Goal: Information Seeking & Learning: Learn about a topic

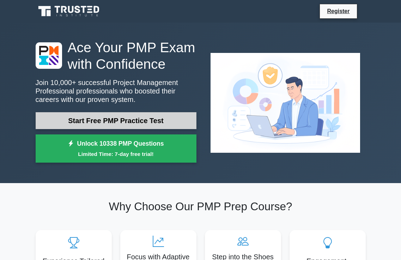
click at [127, 118] on link "Start Free PMP Practice Test" at bounding box center [116, 120] width 161 height 17
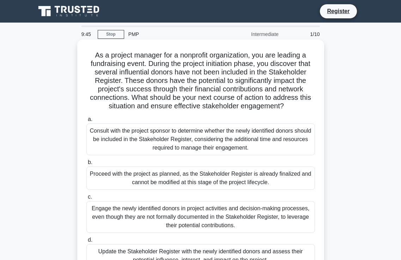
click at [102, 164] on label "b. Proceed with the project as planned, as the Stakeholder Register is already …" at bounding box center [200, 174] width 228 height 32
click at [86, 164] on input "b. Proceed with the project as planned, as the Stakeholder Register is already …" at bounding box center [86, 162] width 0 height 5
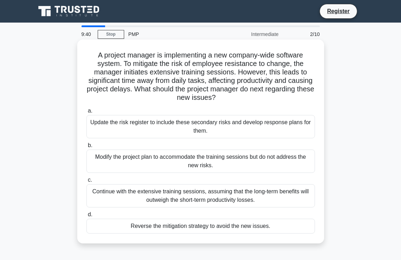
click at [197, 124] on div "Update the risk register to include these secondary risks and develop response …" at bounding box center [200, 126] width 228 height 23
click at [86, 113] on input "a. Update the risk register to include these secondary risks and develop respon…" at bounding box center [86, 111] width 0 height 5
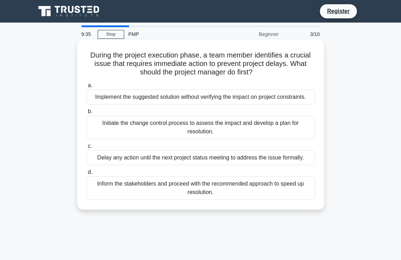
click at [197, 123] on div "Initiate the change control process to assess the impact and develop a plan for…" at bounding box center [200, 127] width 228 height 23
click at [86, 114] on input "b. Initiate the change control process to assess the impact and develop a plan …" at bounding box center [86, 111] width 0 height 5
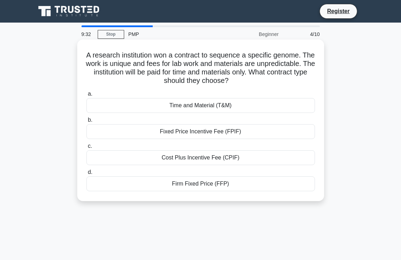
click at [207, 133] on div "Fixed Price Incentive Fee (FPIF)" at bounding box center [200, 131] width 228 height 15
click at [86, 122] on input "b. Fixed Price Incentive Fee (FPIF)" at bounding box center [86, 120] width 0 height 5
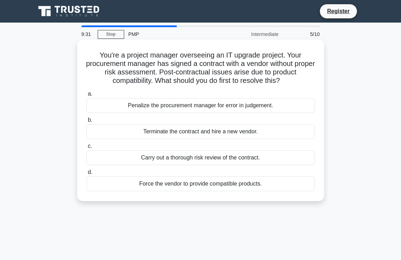
click at [205, 129] on div "Terminate the contract and hire a new vendor." at bounding box center [200, 131] width 228 height 15
click at [86, 122] on input "b. Terminate the contract and hire a new vendor." at bounding box center [86, 120] width 0 height 5
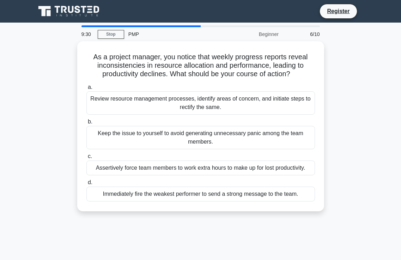
click at [205, 129] on div "Keep the issue to yourself to avoid generating unnecessary panic among the team…" at bounding box center [200, 137] width 228 height 23
click at [86, 124] on input "b. Keep the issue to yourself to avoid generating unnecessary panic among the t…" at bounding box center [86, 121] width 0 height 5
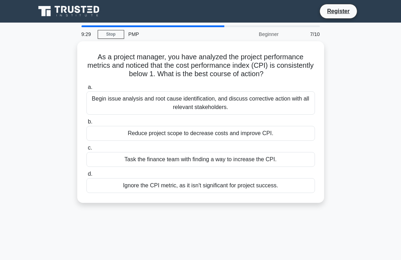
click at [205, 129] on div "Reduce project scope to decrease costs and improve CPI." at bounding box center [200, 133] width 228 height 15
click at [86, 124] on input "b. Reduce project scope to decrease costs and improve CPI." at bounding box center [86, 121] width 0 height 5
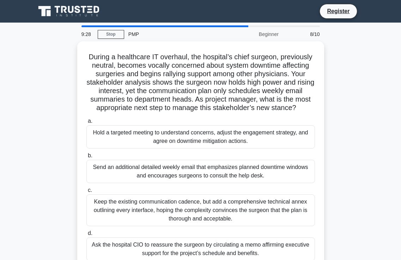
click at [205, 129] on div "Hold a targeted meeting to understand concerns, adjust the engagement strategy,…" at bounding box center [200, 136] width 228 height 23
click at [86, 123] on input "a. Hold a targeted meeting to understand concerns, adjust the engagement strate…" at bounding box center [86, 121] width 0 height 5
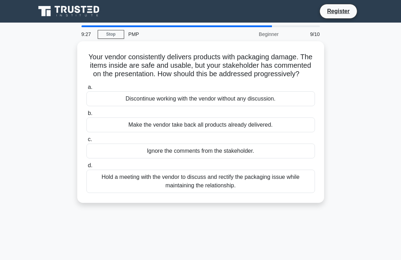
click at [205, 129] on div "Make the vendor take back all products already delivered." at bounding box center [200, 124] width 228 height 15
click at [86, 116] on input "b. Make the vendor take back all products already delivered." at bounding box center [86, 113] width 0 height 5
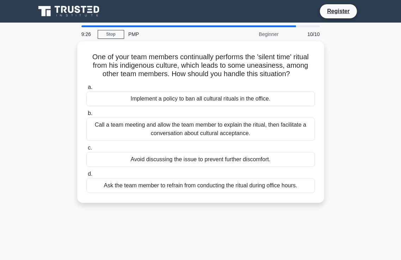
click at [205, 129] on div "Call a team meeting and allow the team member to explain the ritual, then facil…" at bounding box center [200, 128] width 228 height 23
click at [86, 116] on input "b. Call a team meeting and allow the team member to explain the ritual, then fa…" at bounding box center [86, 113] width 0 height 5
